Goal: Information Seeking & Learning: Find specific fact

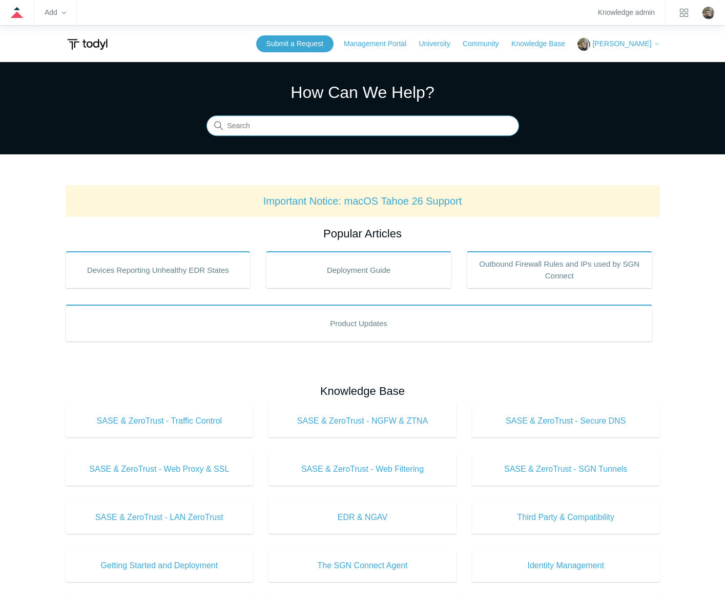
click at [400, 126] on input "Search" at bounding box center [363, 126] width 313 height 21
type input "monitoring"
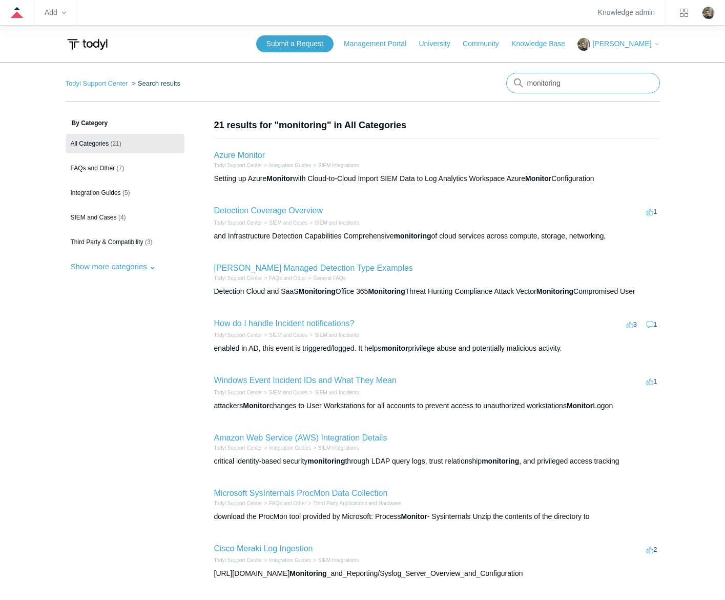
click at [587, 85] on input "monitoring" at bounding box center [583, 83] width 154 height 21
type input "devices reporting unhealthy edr states"
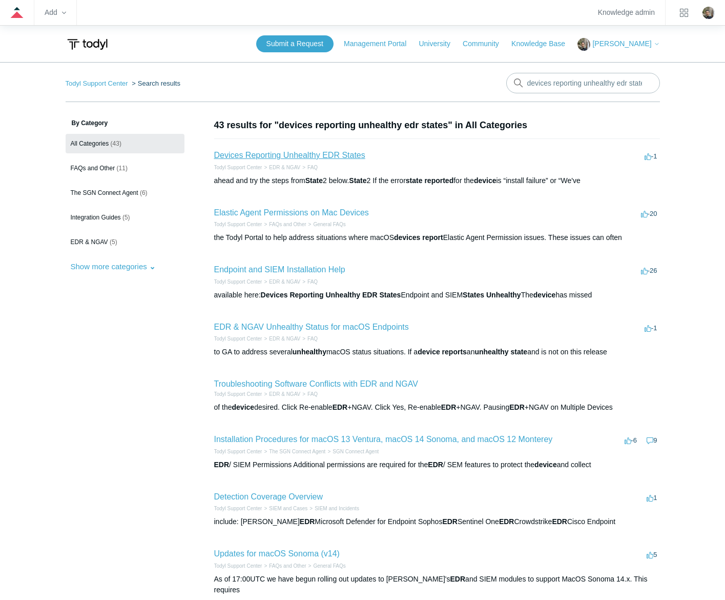
click at [334, 154] on link "Devices Reporting Unhealthy EDR States" at bounding box center [289, 155] width 151 height 9
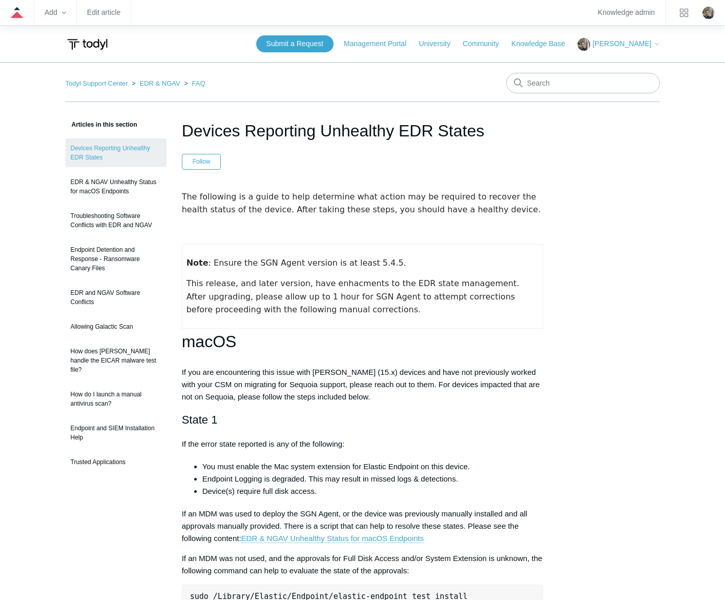
drag, startPoint x: 490, startPoint y: 130, endPoint x: 178, endPoint y: 130, distance: 311.6
